Goal: Find specific fact: Find specific fact

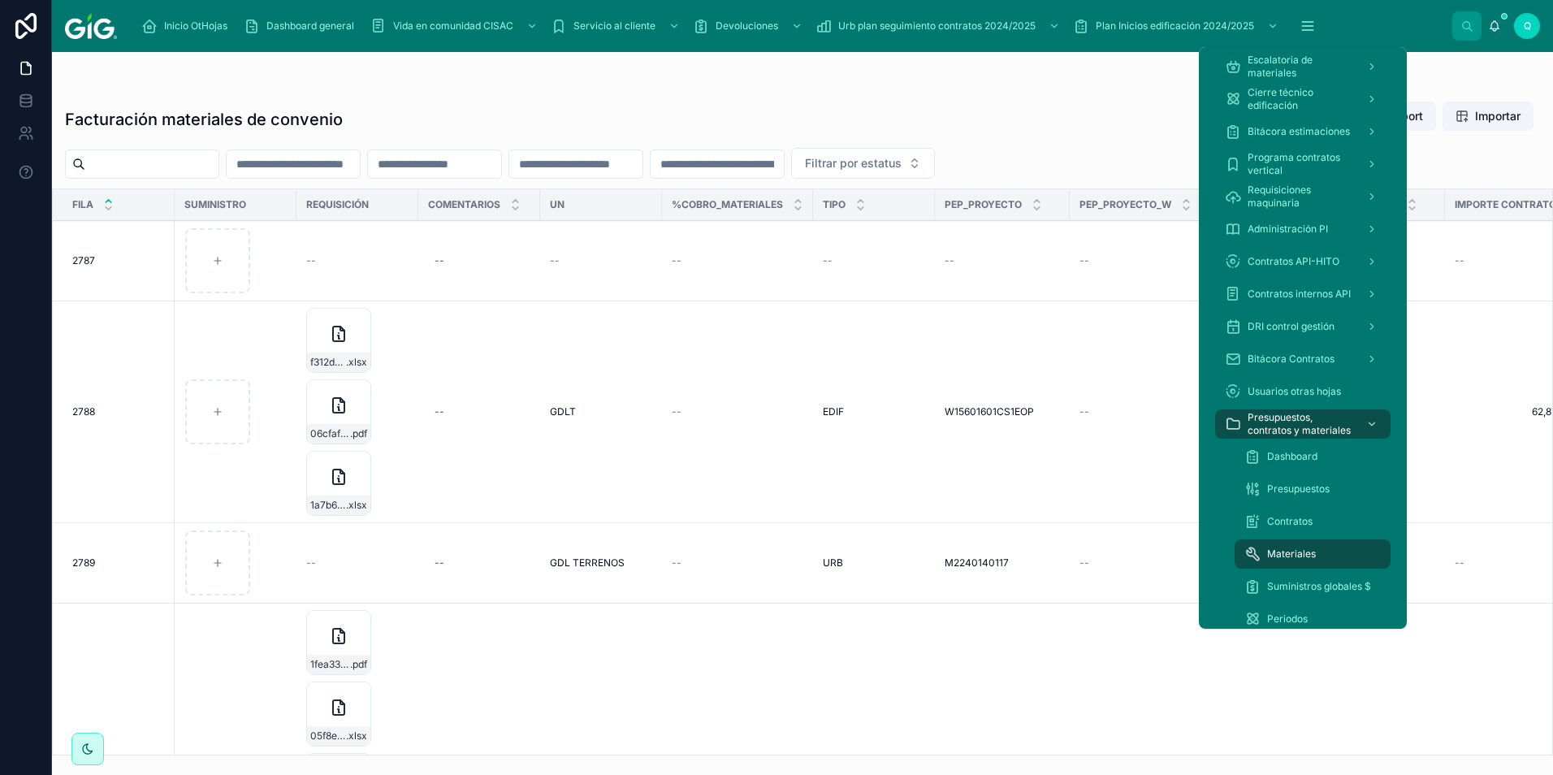
click at [1320, 17] on button "scrollable content" at bounding box center [1308, 25] width 36 height 29
click at [1314, 452] on span "Dashboard" at bounding box center [1292, 456] width 50 height 13
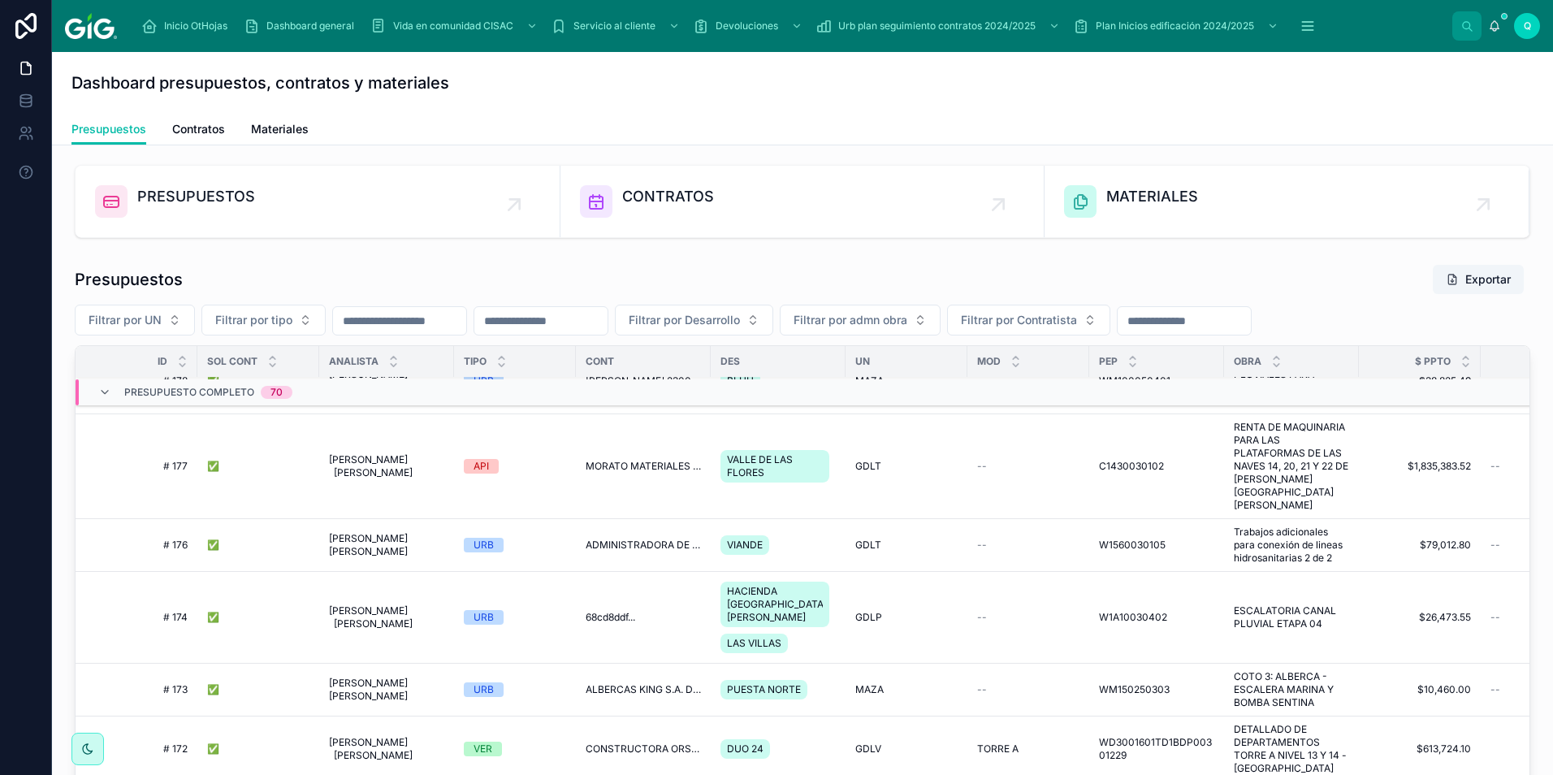
scroll to position [487, 0]
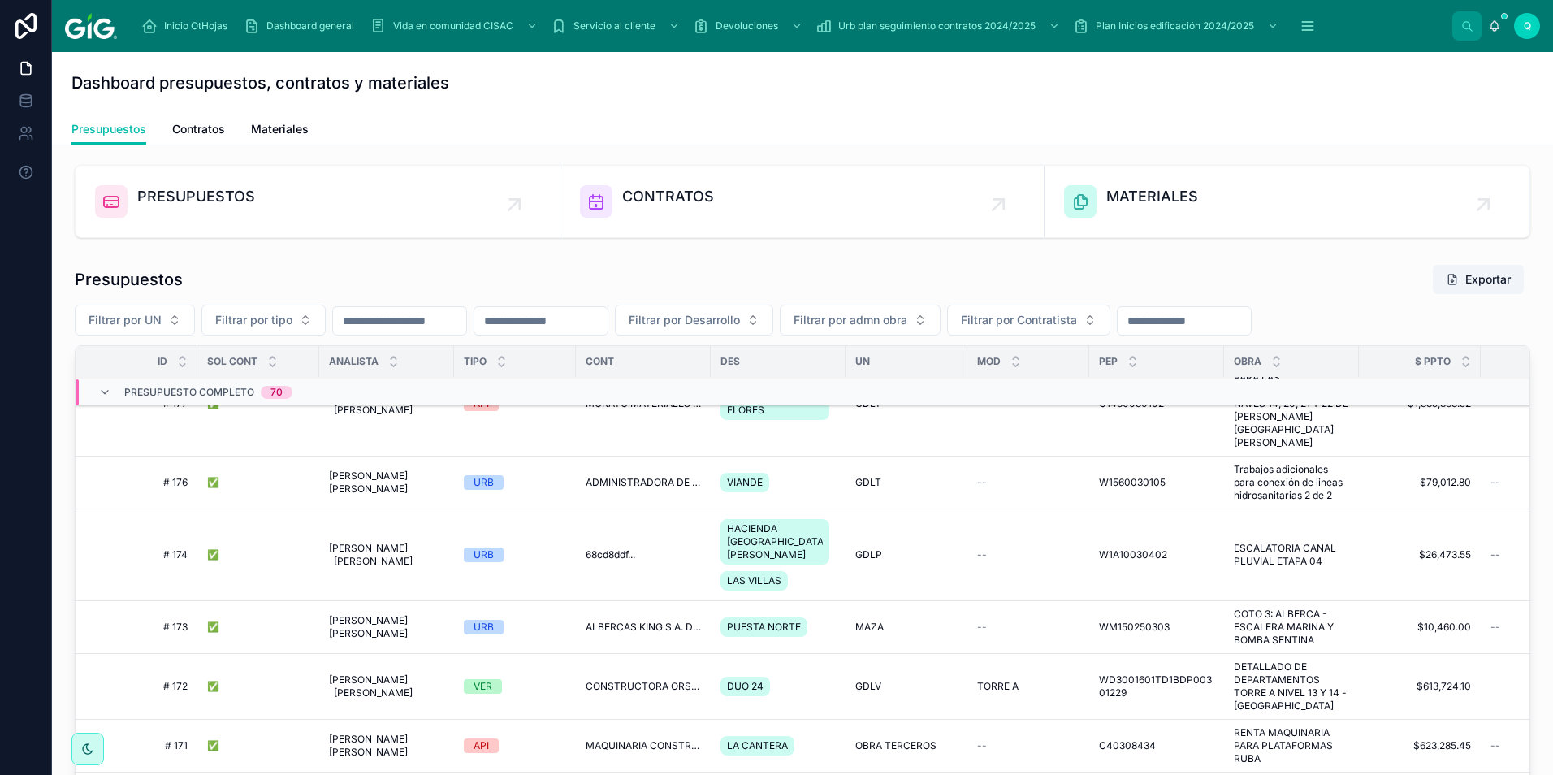
click at [392, 720] on td "[PERSON_NAME] [PERSON_NAME] [PERSON_NAME] [PERSON_NAME] [PERSON_NAME]" at bounding box center [386, 746] width 135 height 53
click at [370, 733] on span "[PERSON_NAME] [PERSON_NAME]" at bounding box center [386, 746] width 115 height 26
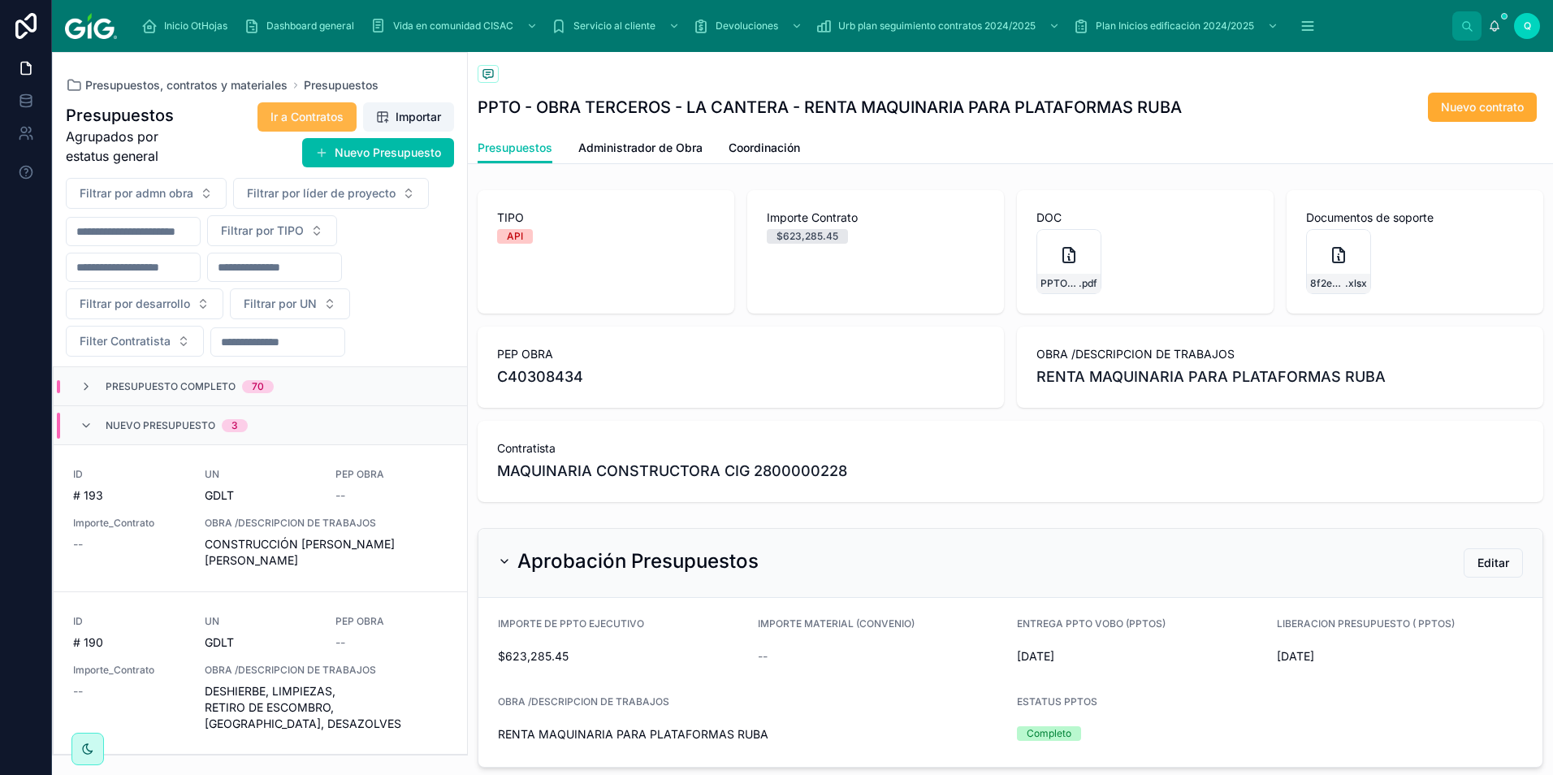
click at [318, 117] on span "Ir a Contratos" at bounding box center [307, 117] width 73 height 16
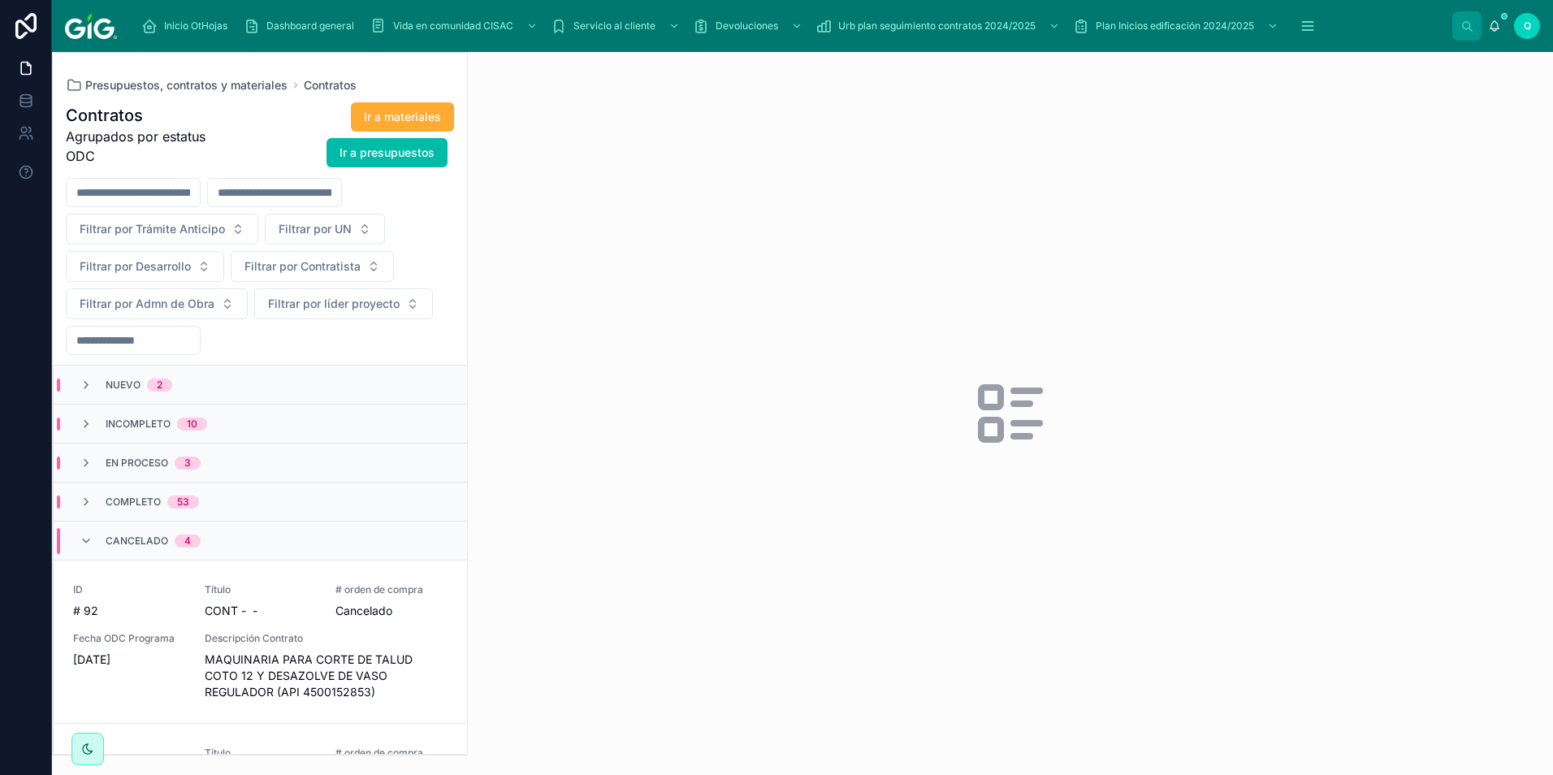
click at [283, 539] on div "Cancelado 4" at bounding box center [260, 541] width 413 height 39
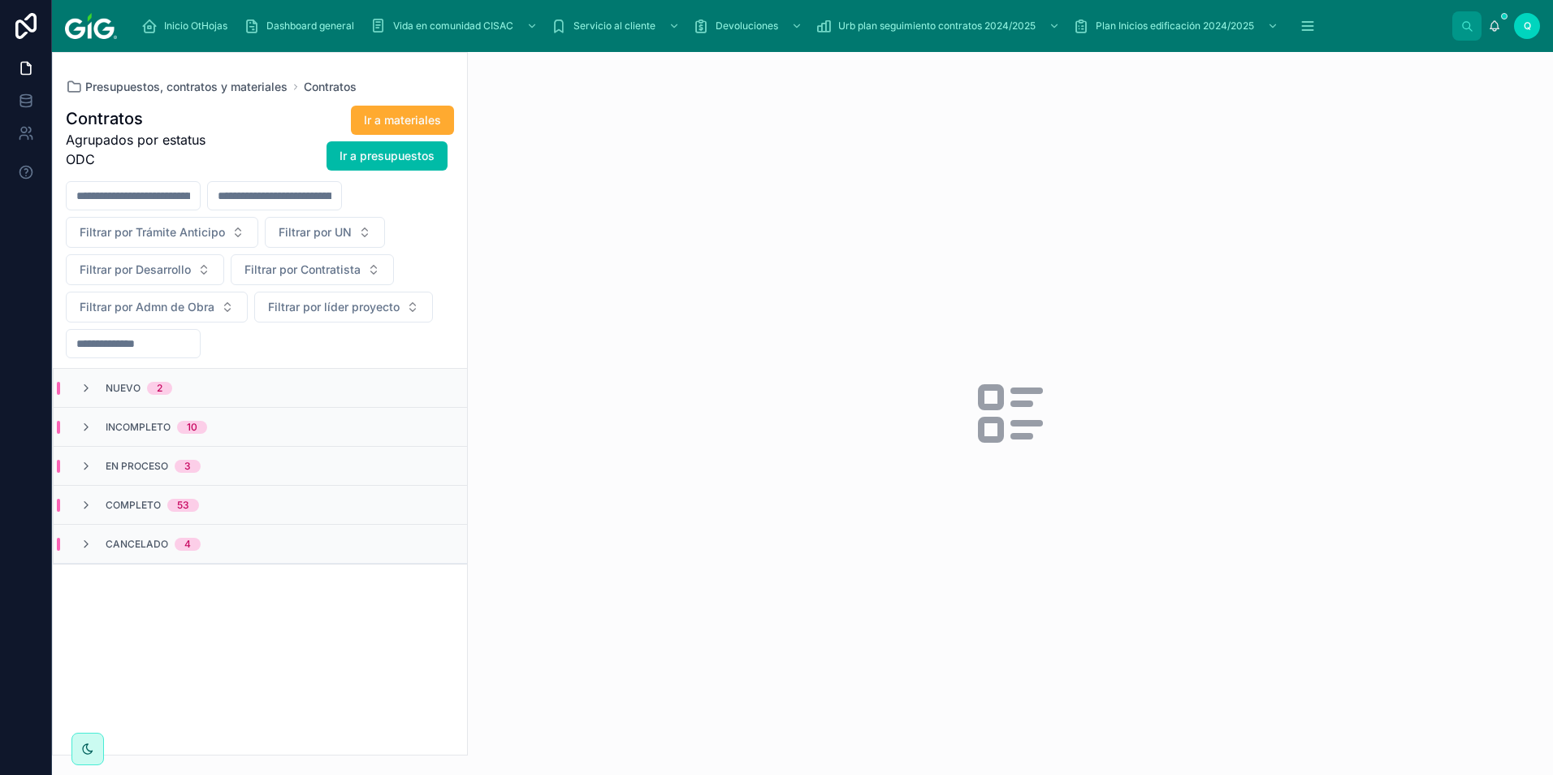
click at [189, 550] on div "4" at bounding box center [187, 544] width 6 height 13
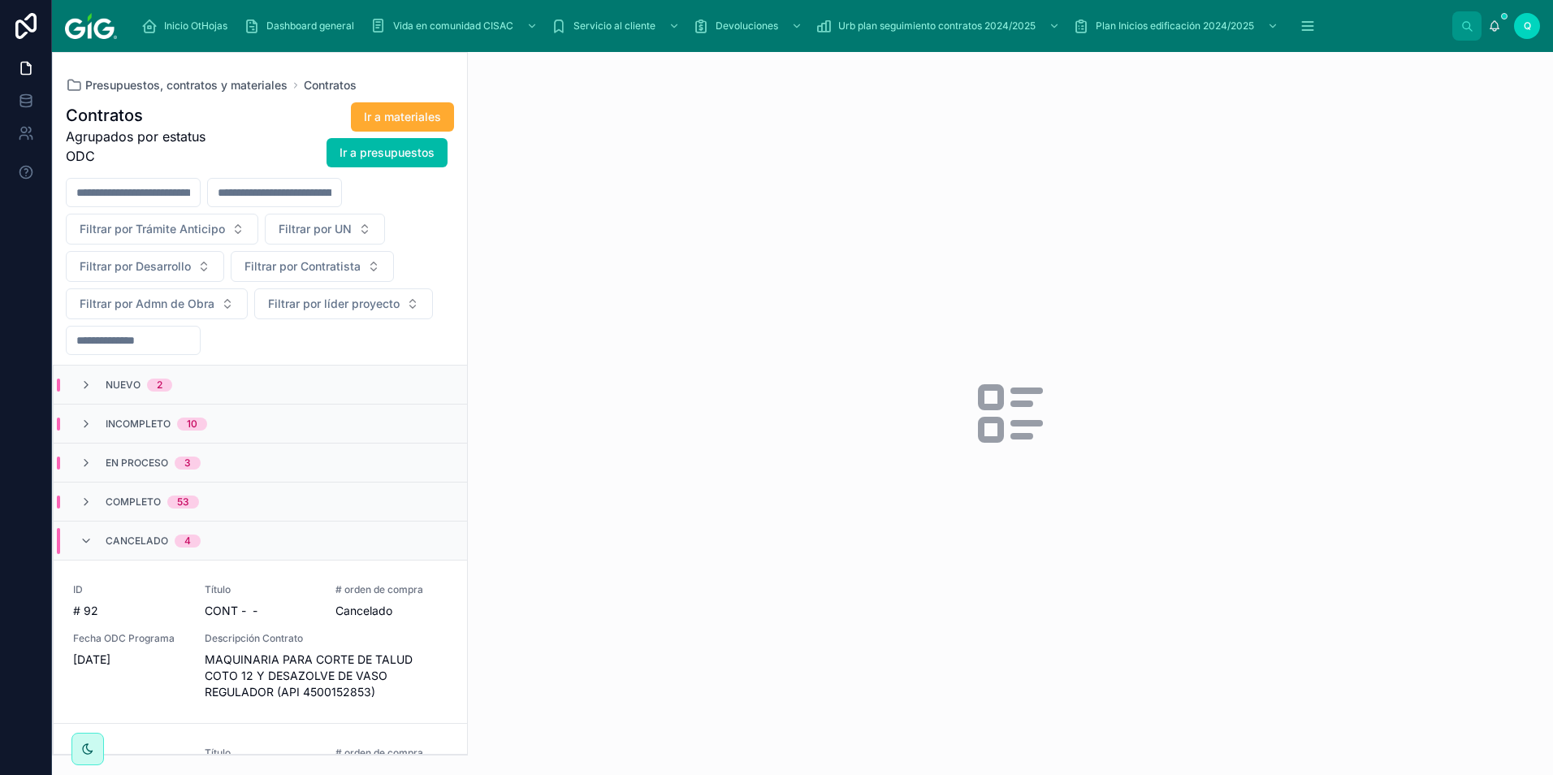
click at [200, 496] on div "Completo 53" at bounding box center [139, 502] width 158 height 13
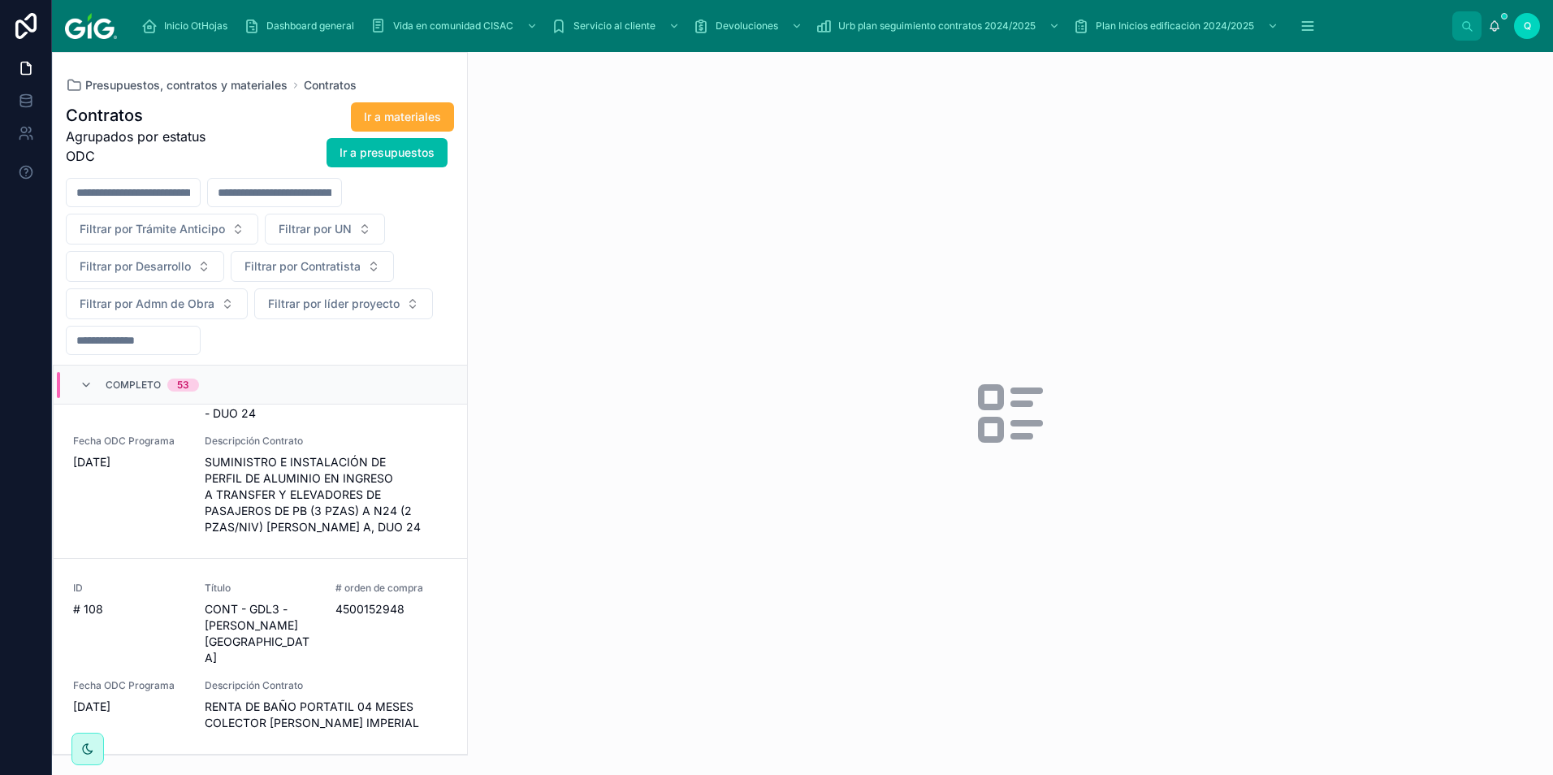
scroll to position [569, 0]
click at [1314, 24] on icon "scrollable content" at bounding box center [1308, 26] width 16 height 16
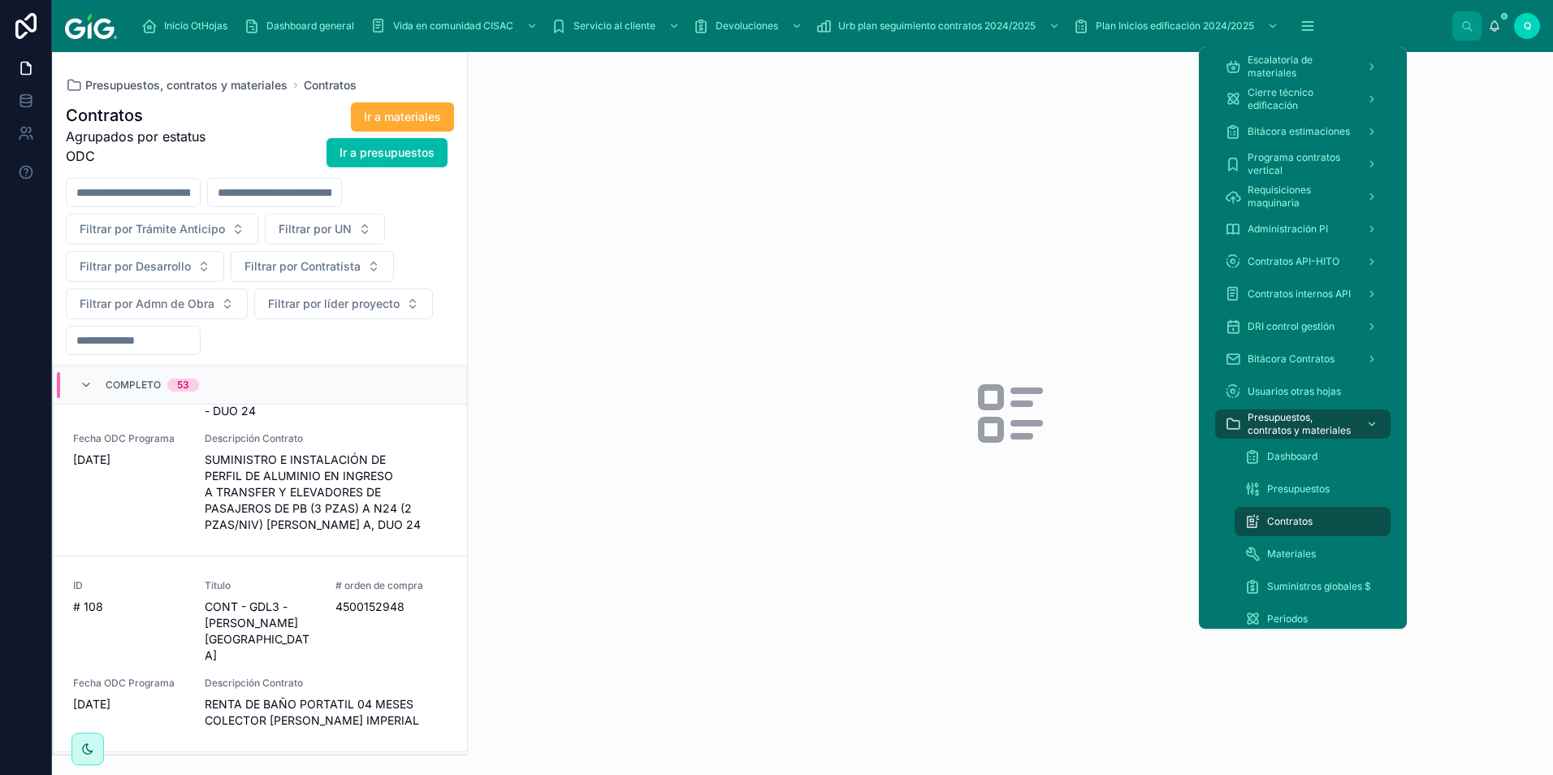
click at [1322, 522] on div "Contratos" at bounding box center [1312, 522] width 136 height 26
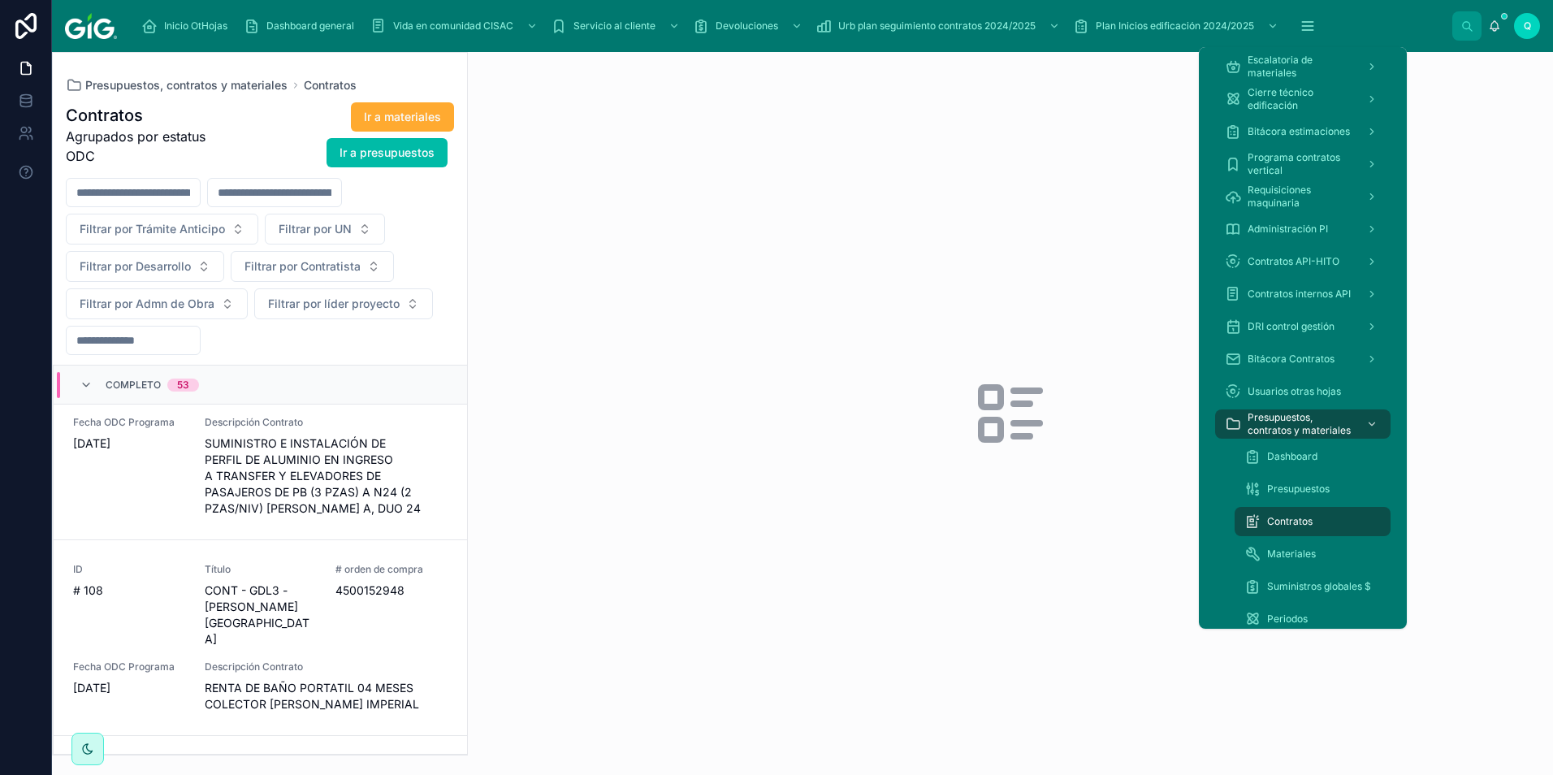
click at [1322, 445] on div "Dashboard" at bounding box center [1312, 457] width 136 height 26
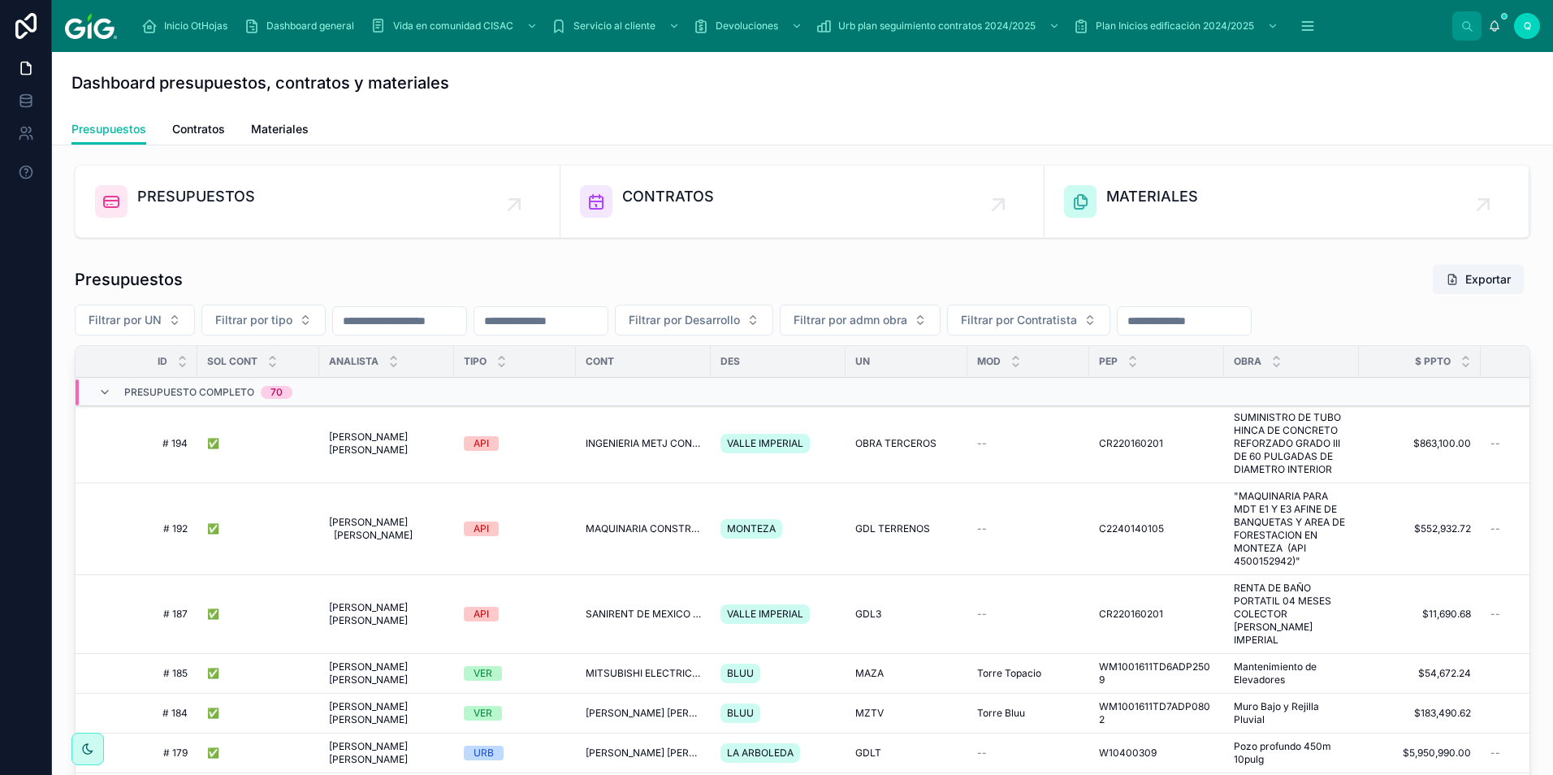
click at [680, 191] on span "CONTRATOS" at bounding box center [668, 196] width 92 height 23
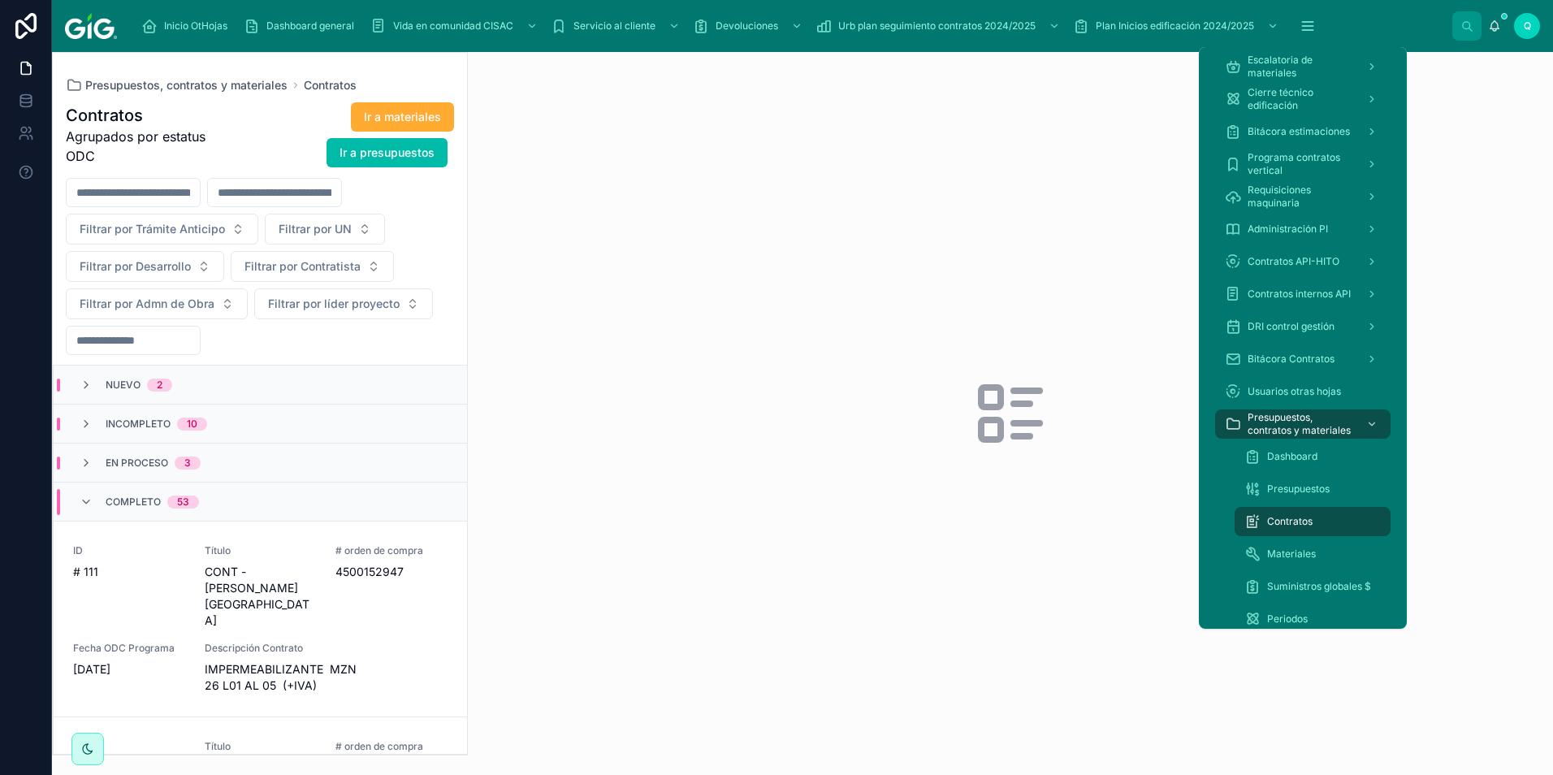
click at [1314, 21] on icon "scrollable content" at bounding box center [1308, 26] width 16 height 16
click at [1313, 453] on span "Dashboard" at bounding box center [1292, 456] width 50 height 13
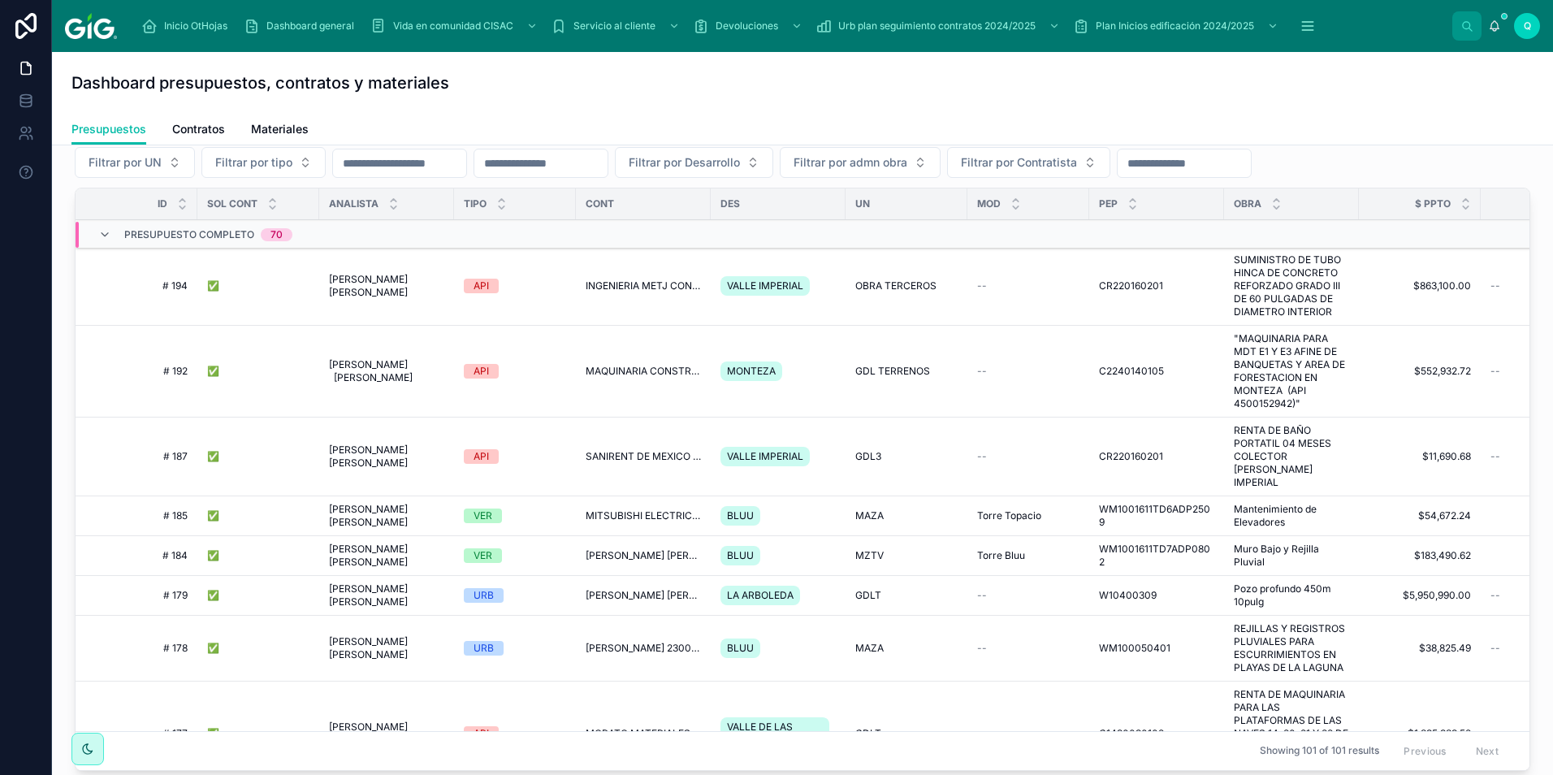
scroll to position [297, 0]
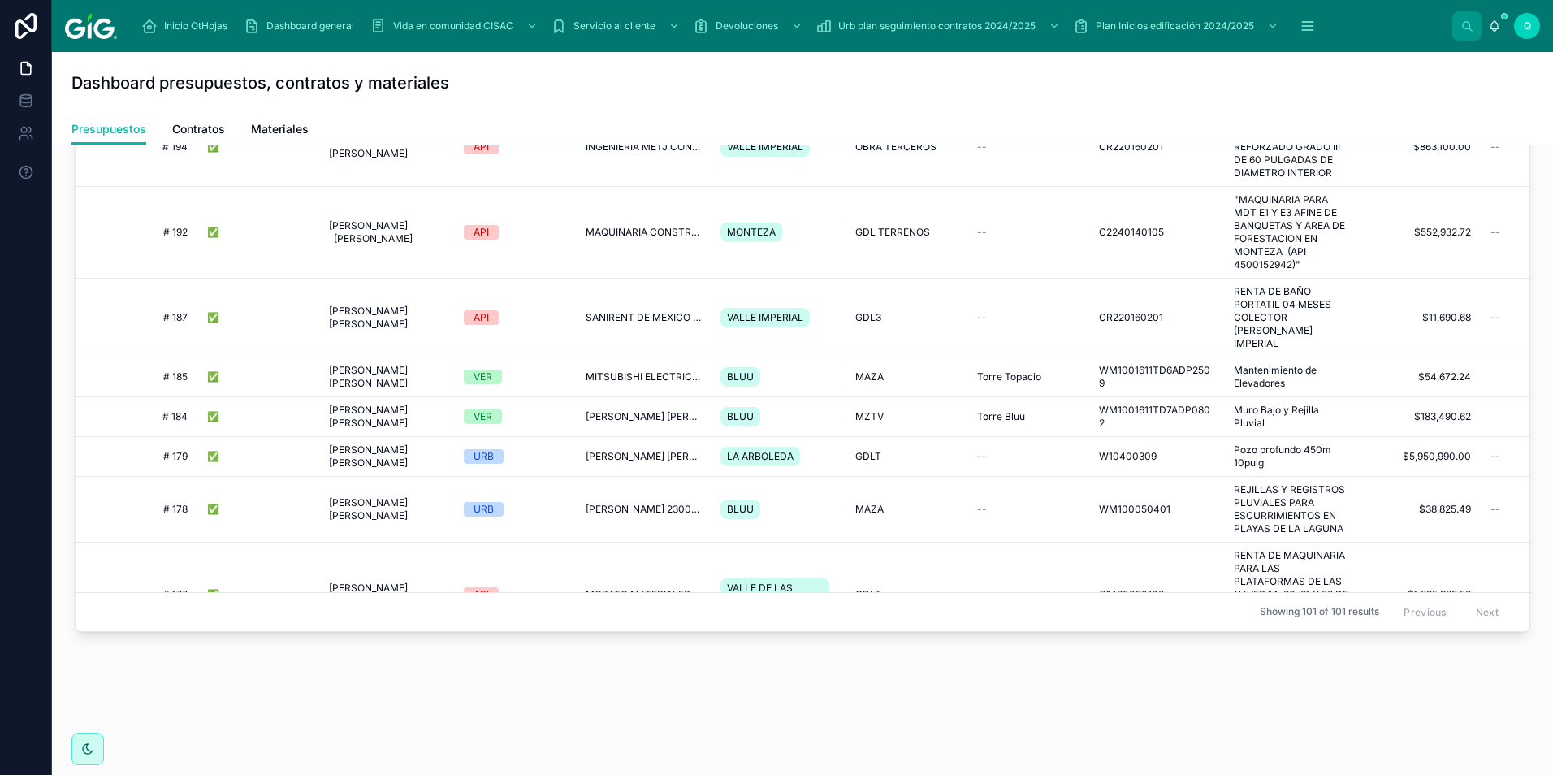
click at [193, 129] on span "Contratos" at bounding box center [198, 129] width 53 height 16
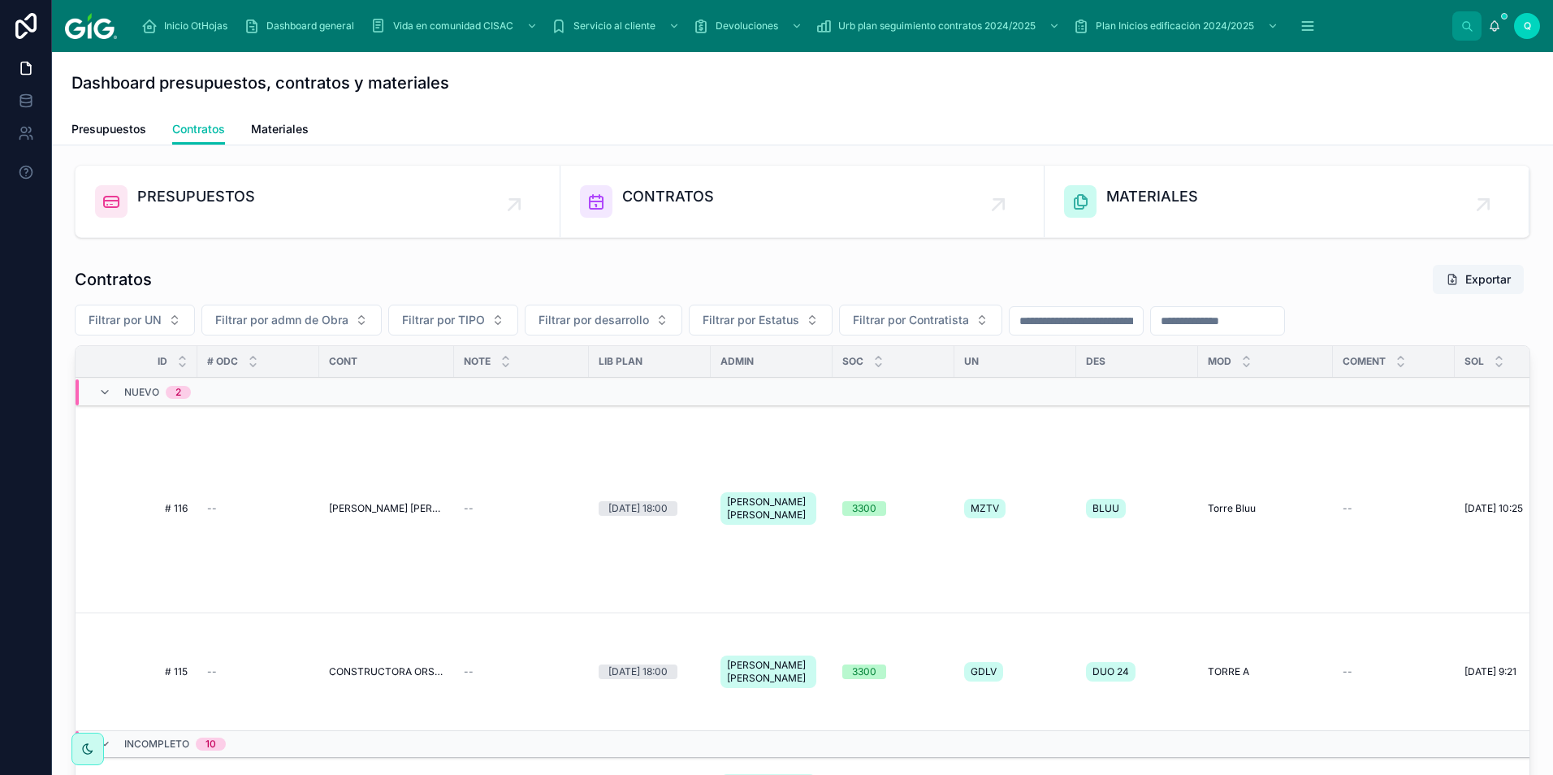
click at [889, 366] on div "Soc" at bounding box center [894, 361] width 122 height 31
click at [903, 318] on span "Filtrar por Contratista" at bounding box center [911, 320] width 116 height 16
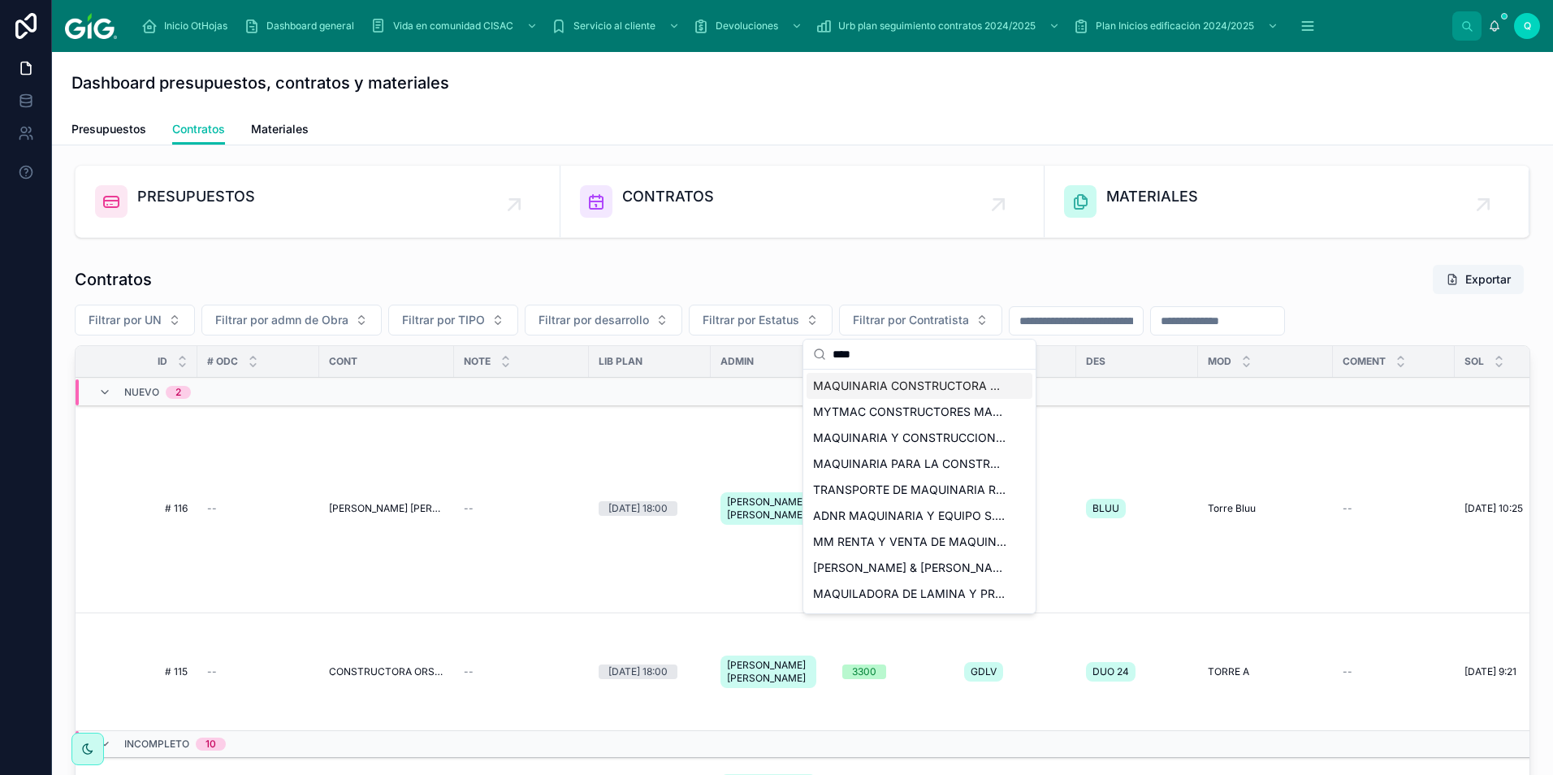
type input "****"
click at [924, 387] on span "MAQUINARIA CONSTRUCTORA CIG 2800000228" at bounding box center [909, 386] width 193 height 16
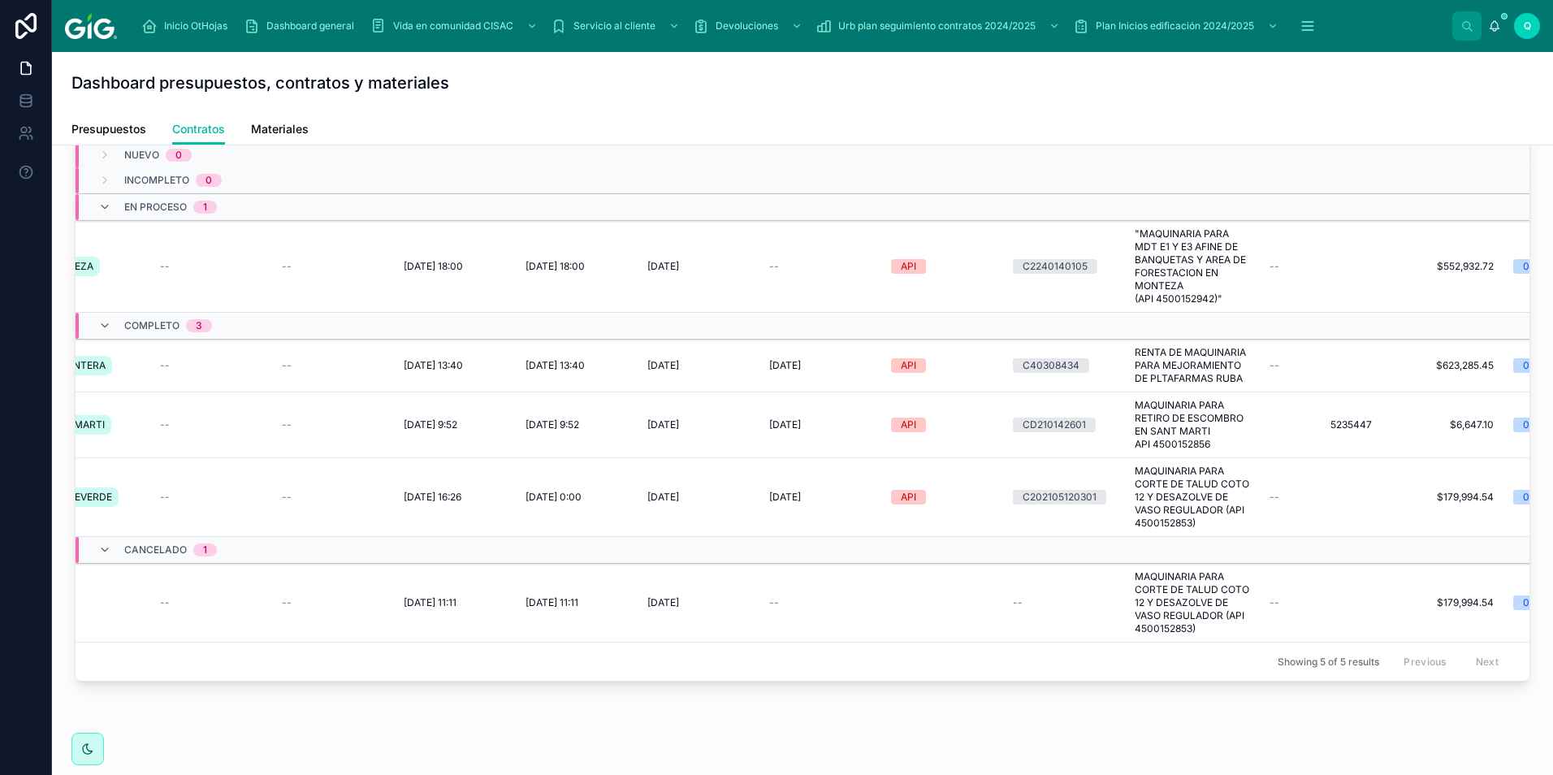
scroll to position [15, 1509]
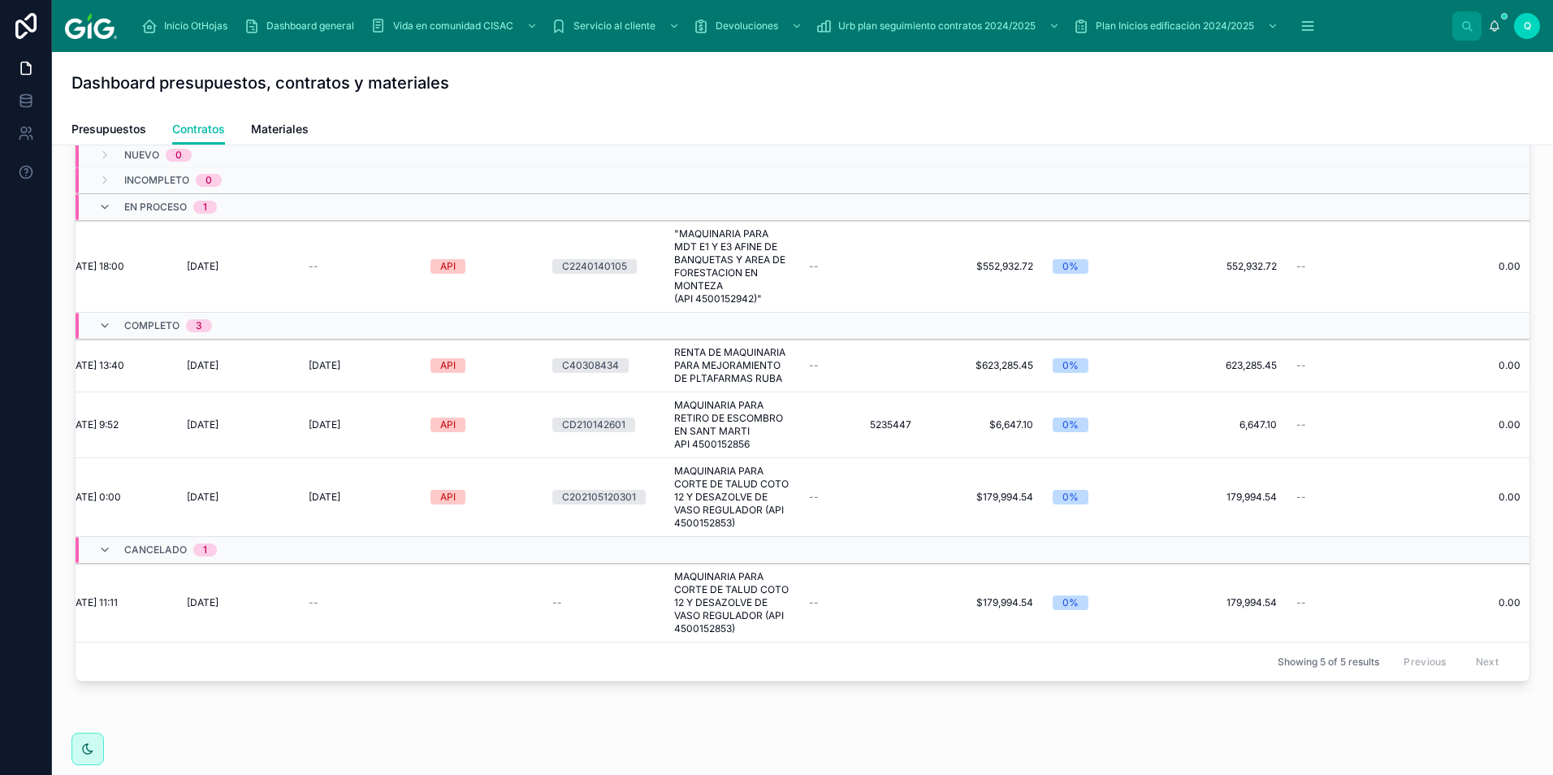
click at [739, 385] on span "RENTA DE MAQUINARIA PARA MEJORAMIENTO DE PLTAFARMAS RUBA" at bounding box center [731, 365] width 115 height 39
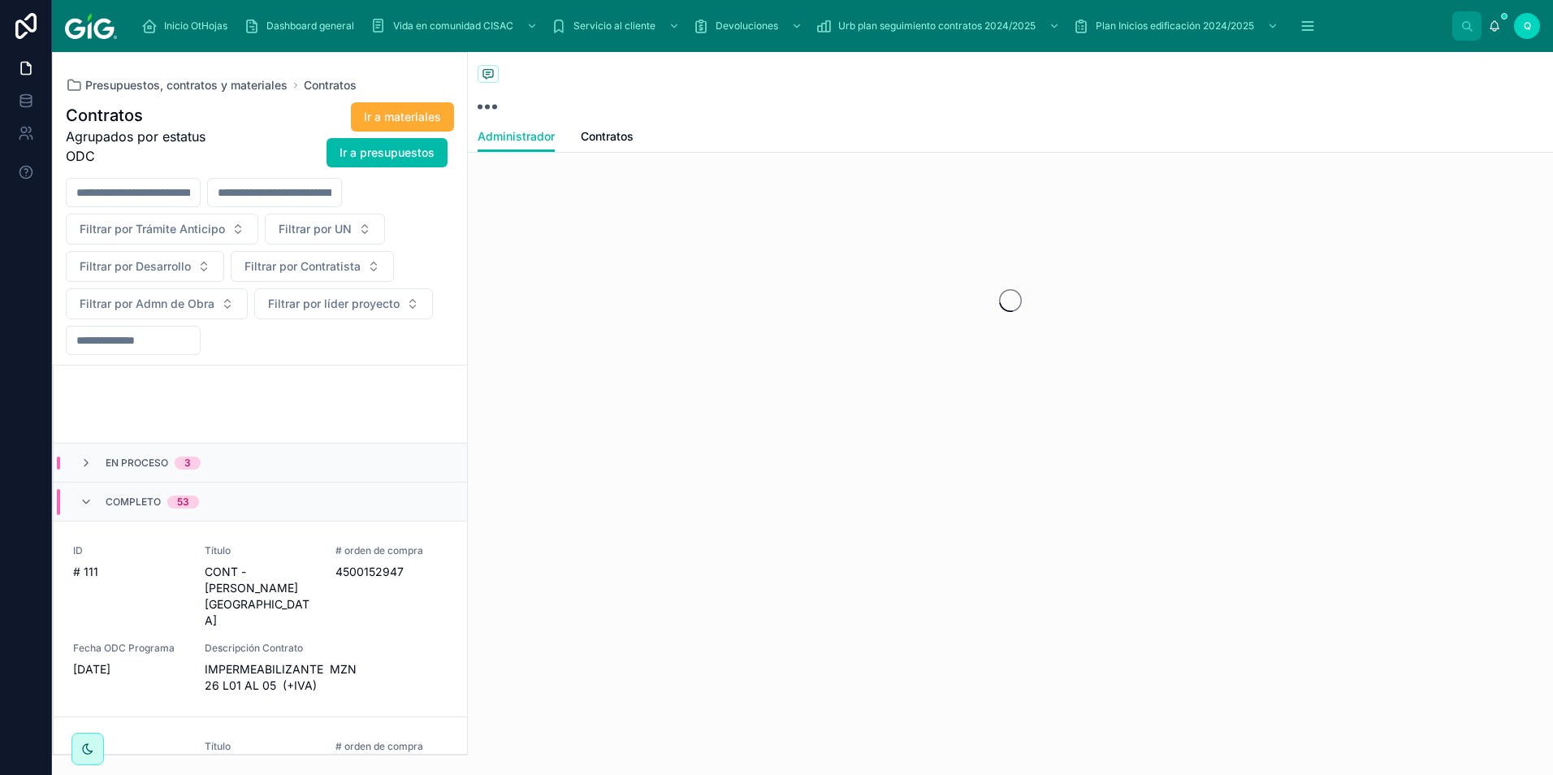
scroll to position [2555, 0]
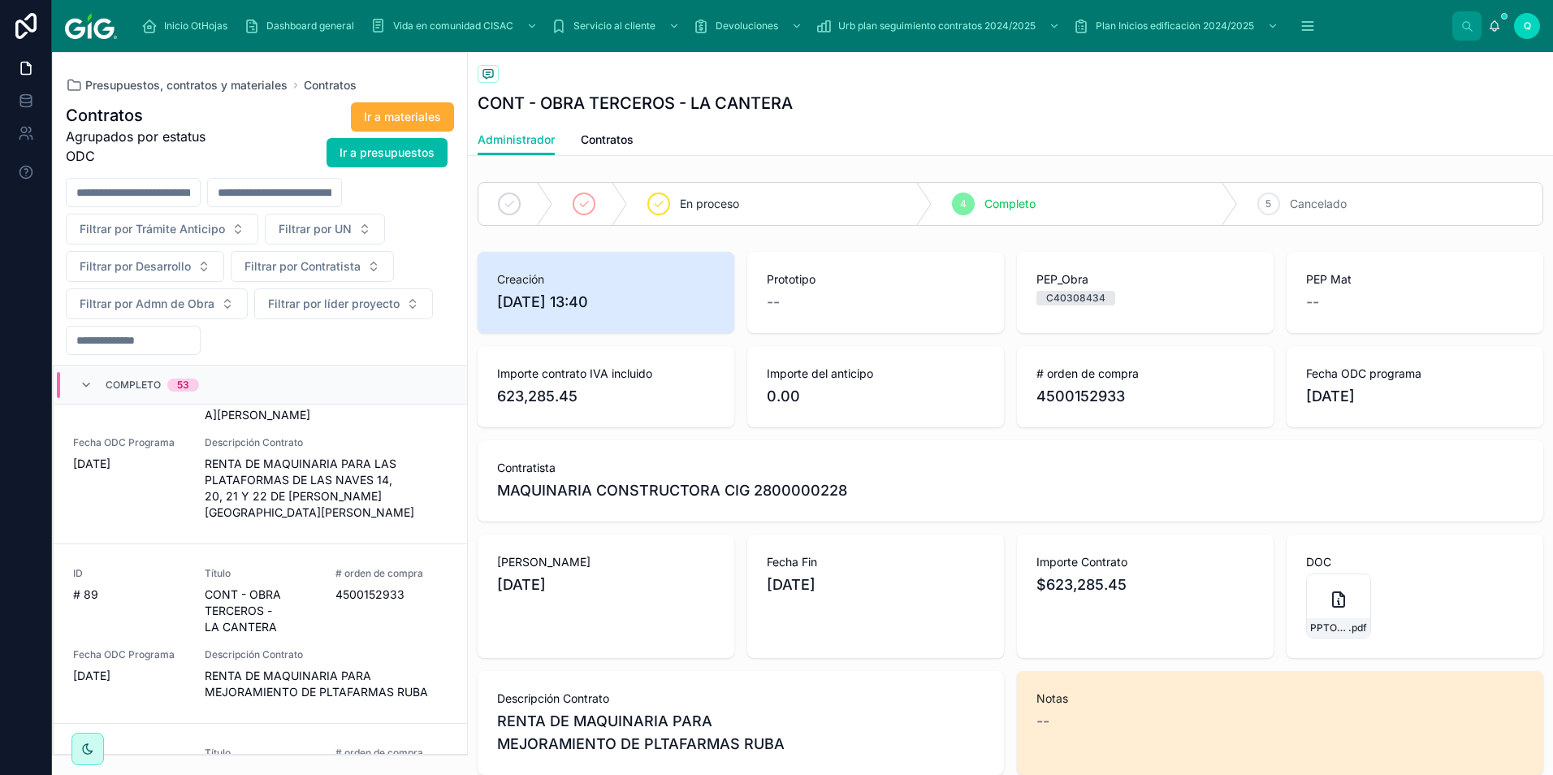
scroll to position [2604, 0]
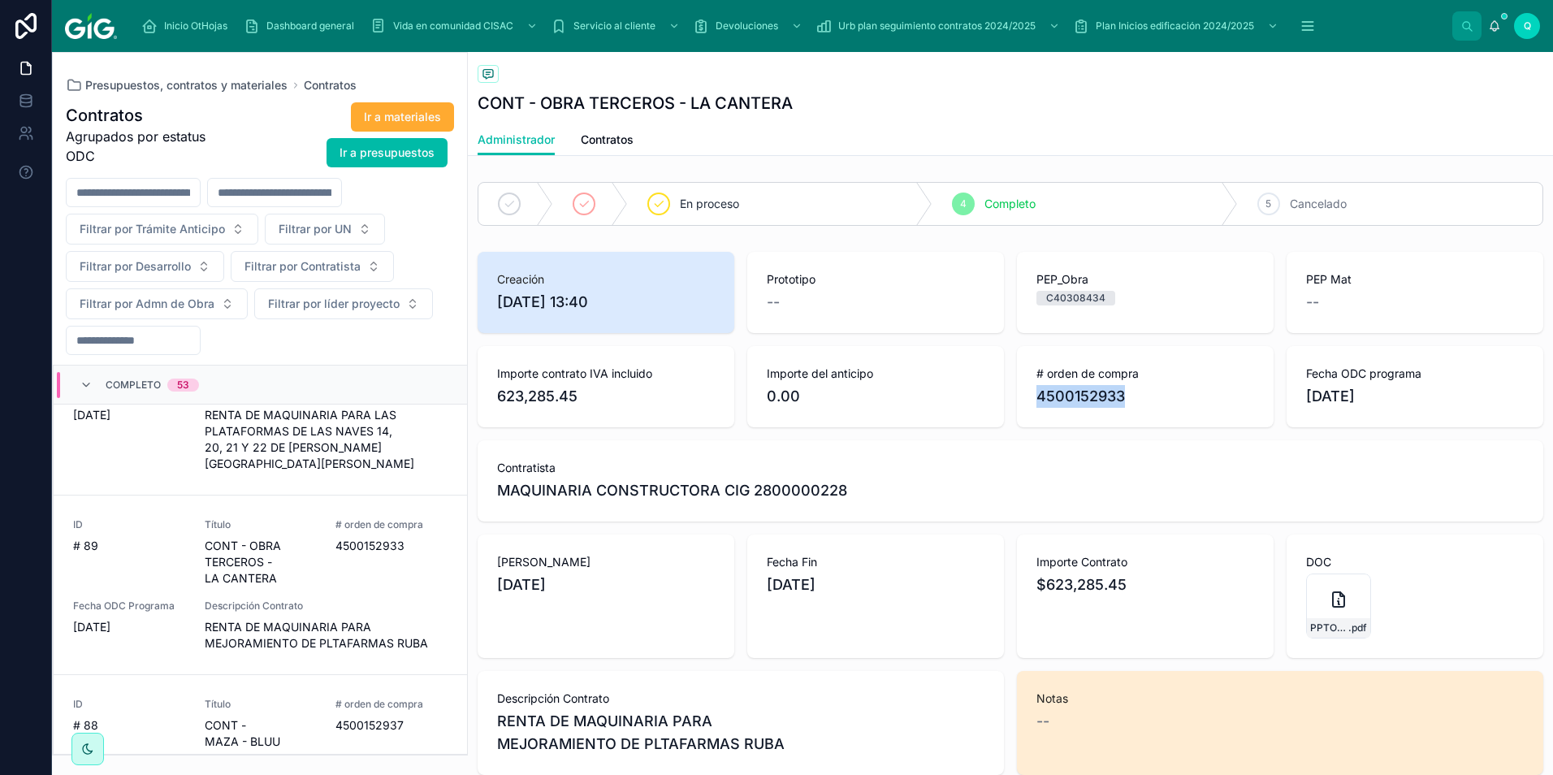
drag, startPoint x: 1032, startPoint y: 397, endPoint x: 1130, endPoint y: 397, distance: 97.5
click at [1130, 397] on span "4500152933" at bounding box center [1146, 396] width 218 height 23
copy span "4500152933"
